Goal: Task Accomplishment & Management: Complete application form

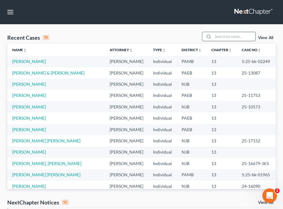
click at [240, 39] on input "search" at bounding box center [234, 36] width 42 height 9
type input "[PERSON_NAME]"
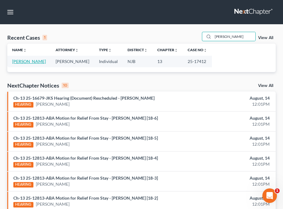
click at [22, 62] on link "[PERSON_NAME]" at bounding box center [29, 61] width 34 height 5
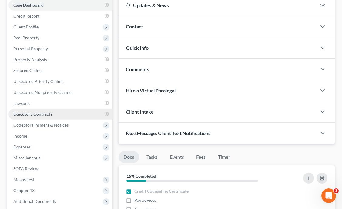
scroll to position [73, 0]
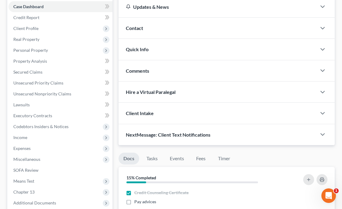
click at [278, 82] on div "Hire a Virtual Paralegal" at bounding box center [218, 92] width 198 height 21
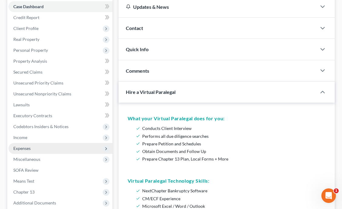
click at [32, 143] on span "Expenses" at bounding box center [60, 148] width 104 height 11
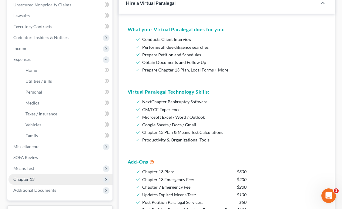
scroll to position [170, 0]
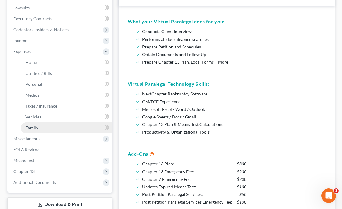
click at [51, 123] on link "Family" at bounding box center [67, 128] width 92 height 11
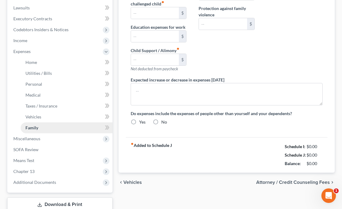
type input "0.00"
type input "933.00"
type input "0.00"
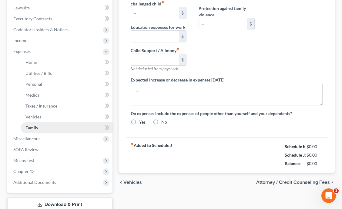
type input "0.00"
type input "1,520.00"
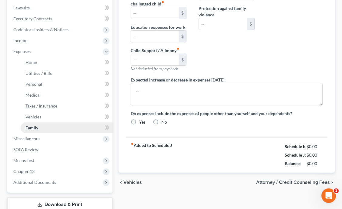
type input "Gym membership"
radio input "true"
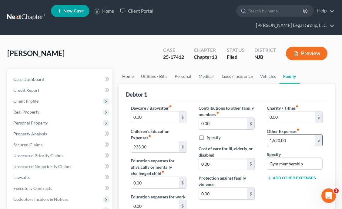
click at [277, 135] on input "1,520.00" at bounding box center [291, 141] width 48 height 12
click at [278, 135] on input "1,520.00" at bounding box center [291, 141] width 48 height 12
type input "150.00"
click at [282, 189] on div "Charity / Tithes fiber_manual_record 0.00 $ Other Expenses fiber_manual_record …" at bounding box center [295, 176] width 68 height 142
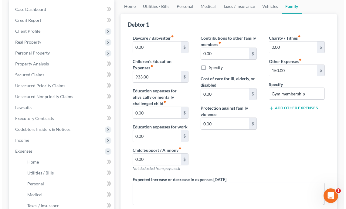
scroll to position [24, 0]
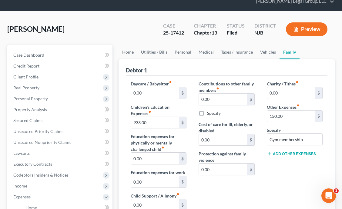
click at [282, 22] on button "Preview" at bounding box center [307, 29] width 42 height 14
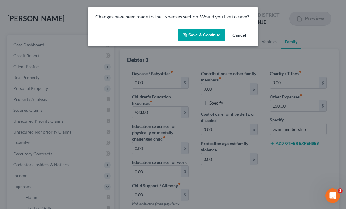
click at [197, 32] on button "Save & Continue" at bounding box center [201, 35] width 48 height 13
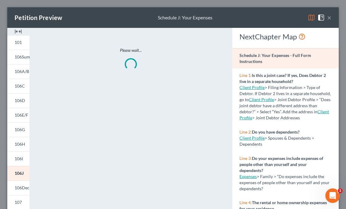
click at [282, 19] on img at bounding box center [310, 17] width 7 height 7
